Goal: Task Accomplishment & Management: Use online tool/utility

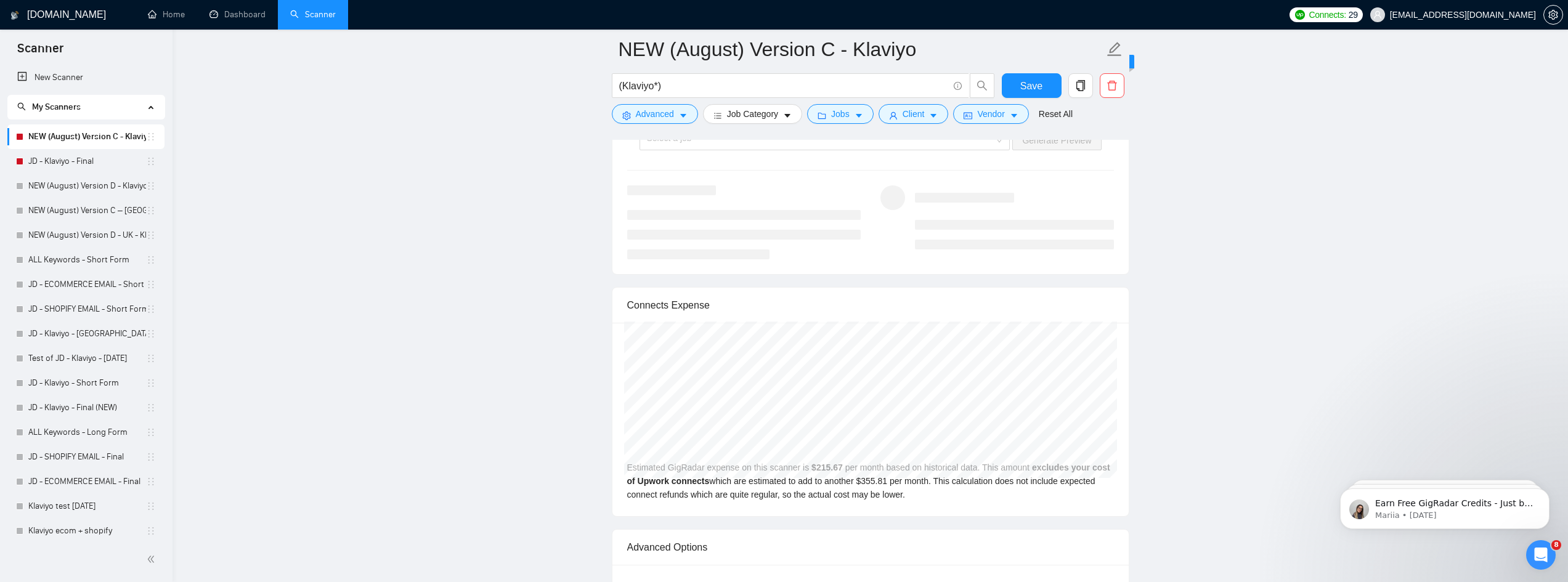
scroll to position [2515, 0]
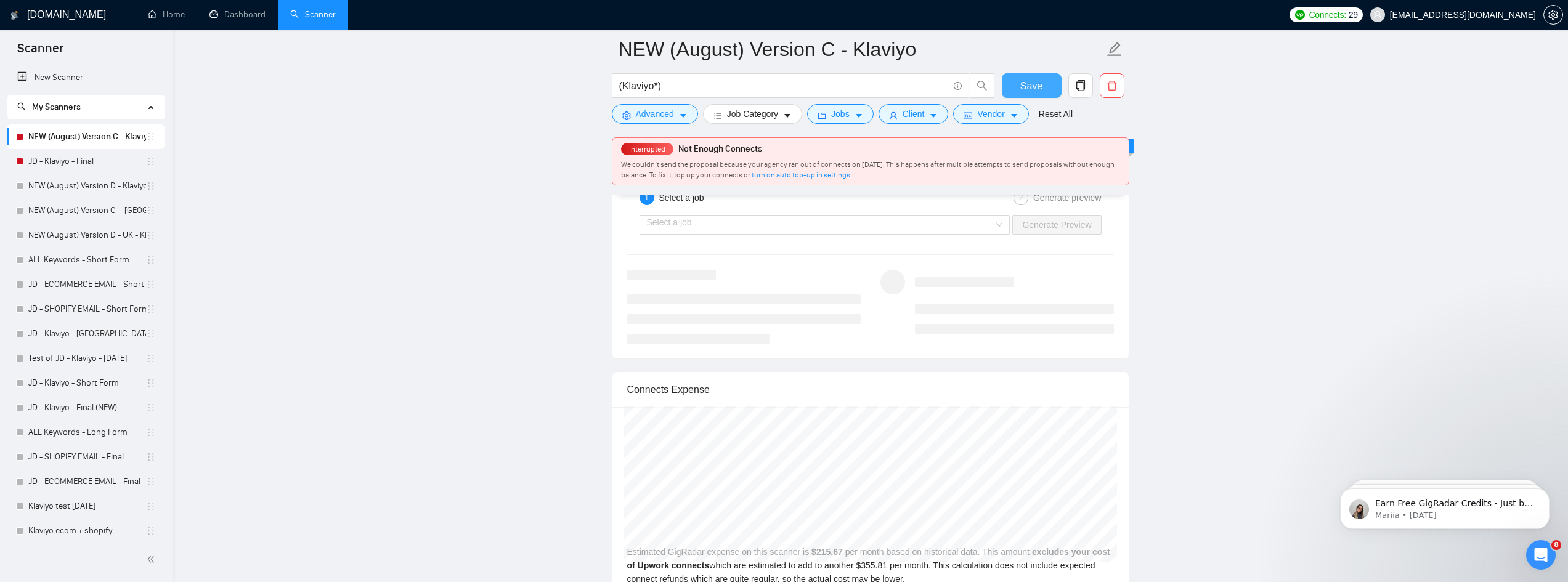
click at [1048, 88] on button "Save" at bounding box center [1032, 85] width 60 height 25
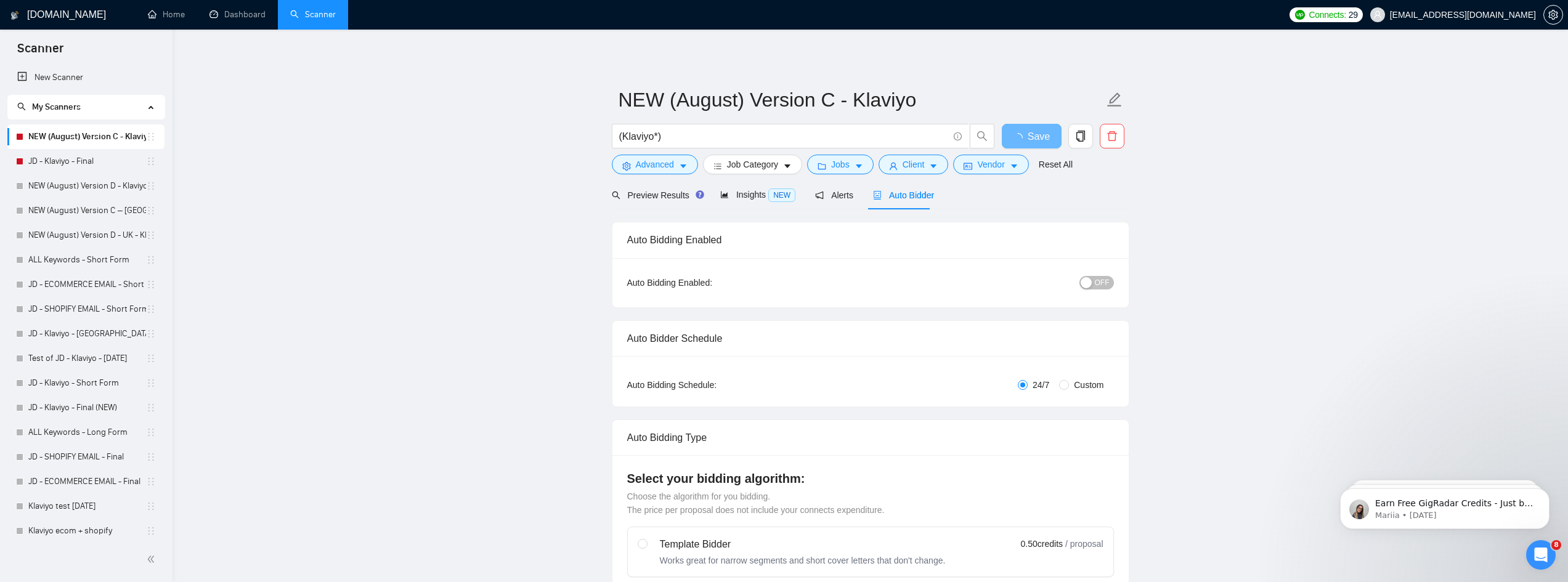
click at [1100, 281] on span "OFF" at bounding box center [1102, 282] width 15 height 13
drag, startPoint x: 1042, startPoint y: 138, endPoint x: 1008, endPoint y: 183, distance: 56.4
click at [996, 172] on form "NEW (August) Version C - Klaviyo (Klaviyo*) Save Advanced Job Category Jobs Cli…" at bounding box center [871, 130] width 517 height 100
click at [1103, 281] on span "OFF" at bounding box center [1102, 282] width 15 height 13
click at [1025, 142] on span "Save" at bounding box center [1031, 137] width 22 height 15
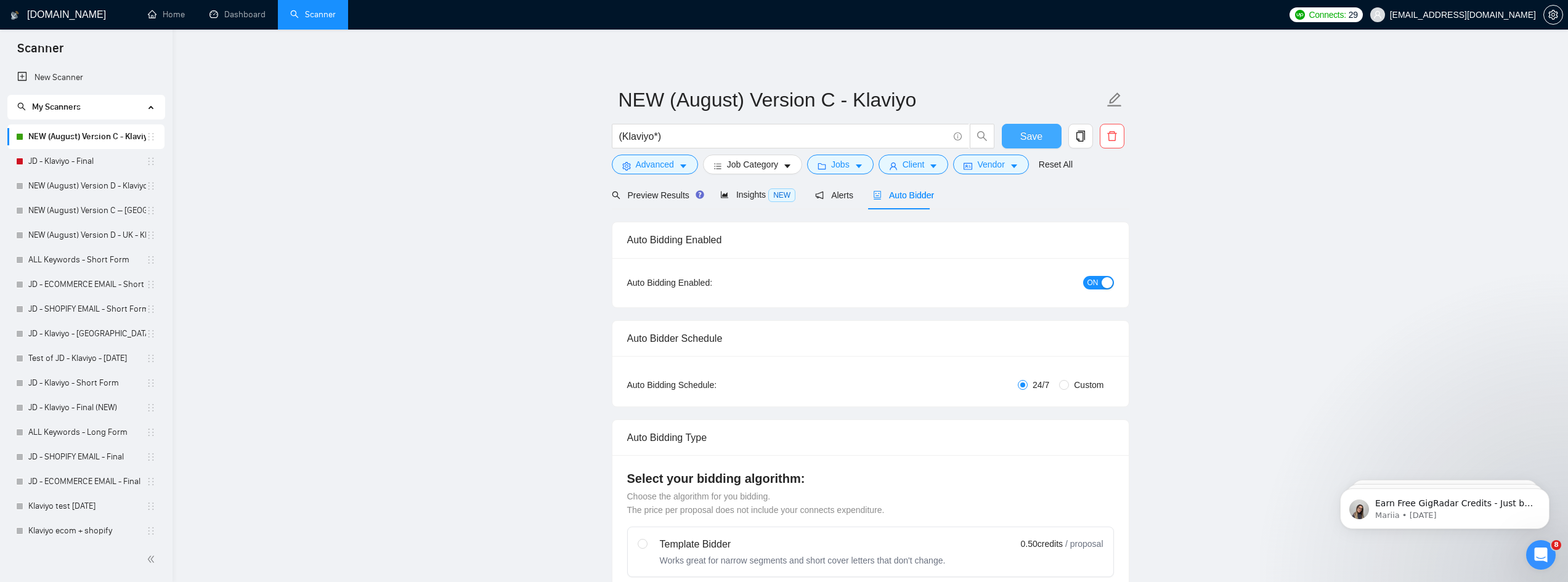
click at [1045, 138] on button "Save" at bounding box center [1032, 136] width 60 height 25
